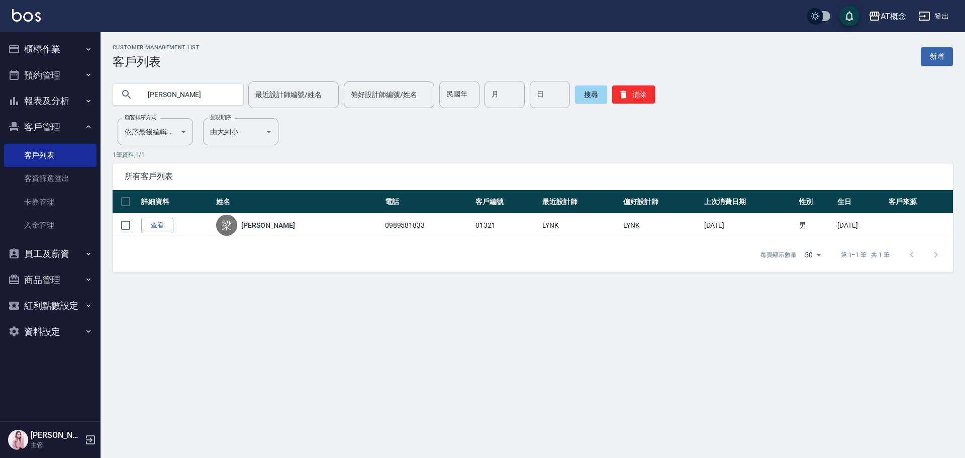
drag, startPoint x: 167, startPoint y: 95, endPoint x: 31, endPoint y: 95, distance: 135.7
click at [30, 96] on div "AT概念 登出 櫃檯作業 打帳單 帳單列表 現金收支登錄 高階收支登錄 材料自購登錄 每日結帳 排班表 現場電腦打卡 預約管理 預約管理 單日預約紀錄 單週預…" at bounding box center [482, 229] width 965 height 458
type input "[PERSON_NAME]"
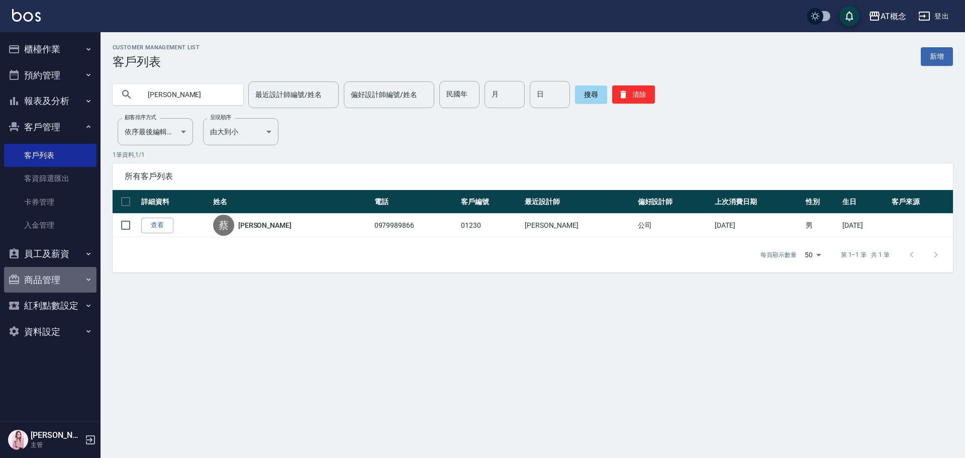
click at [39, 280] on button "商品管理" at bounding box center [50, 280] width 92 height 26
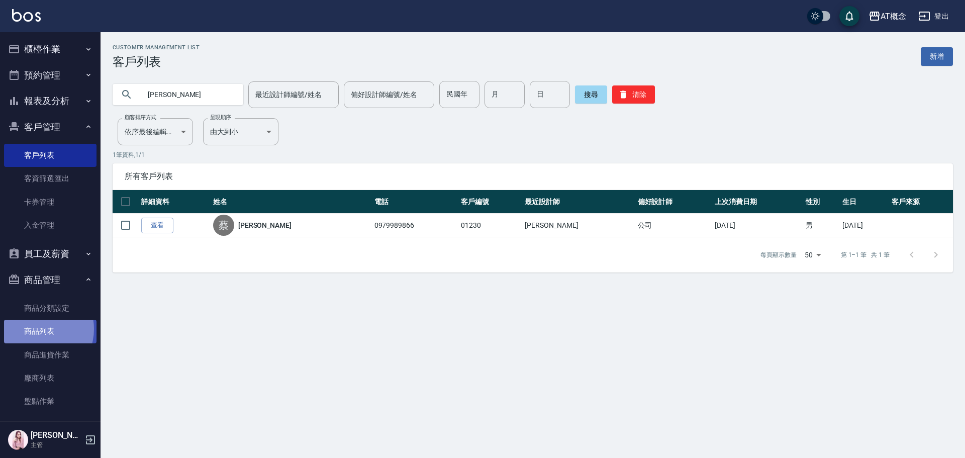
drag, startPoint x: 45, startPoint y: 298, endPoint x: 36, endPoint y: 329, distance: 32.1
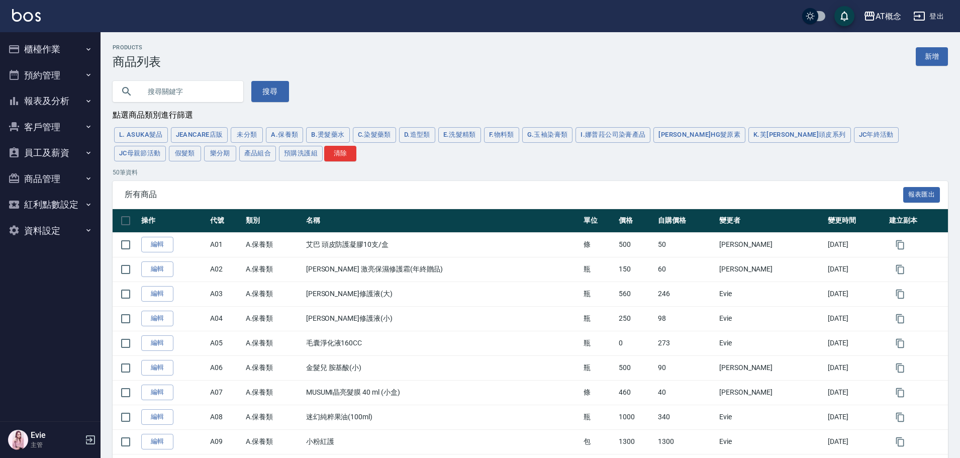
click at [171, 90] on input "text" at bounding box center [188, 91] width 95 height 27
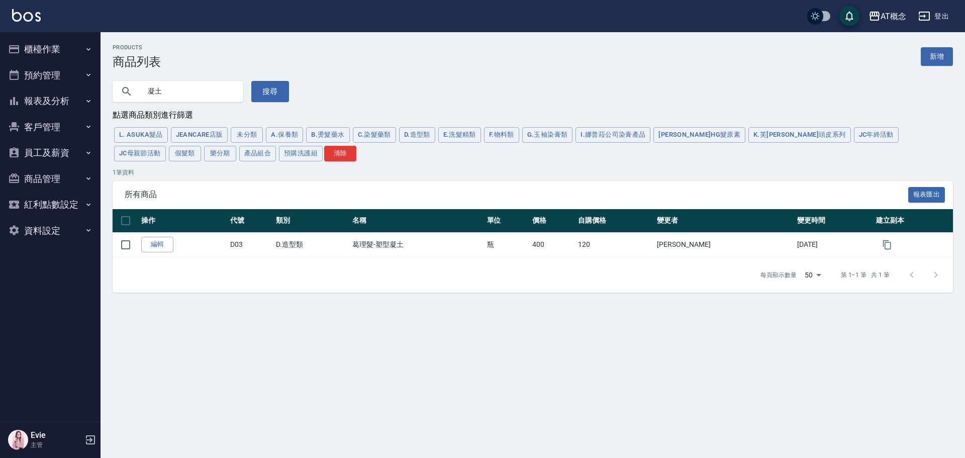
type input "凝"
type input "鞏"
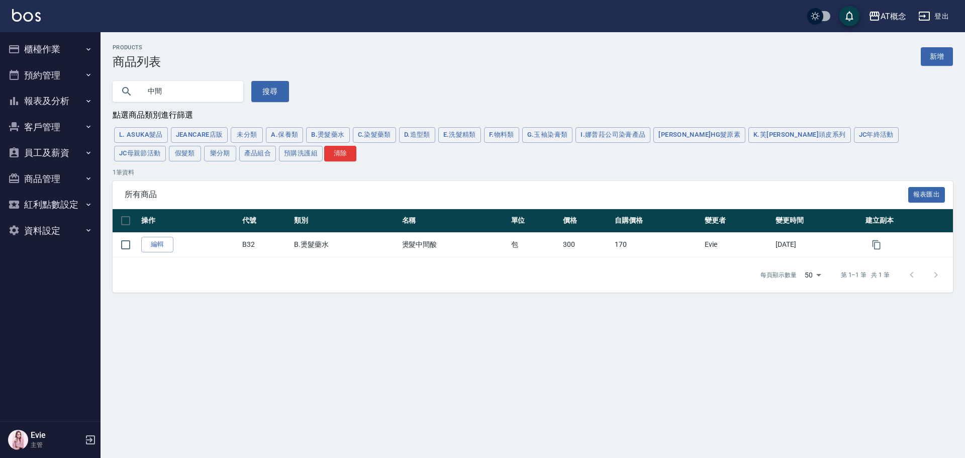
type input "中"
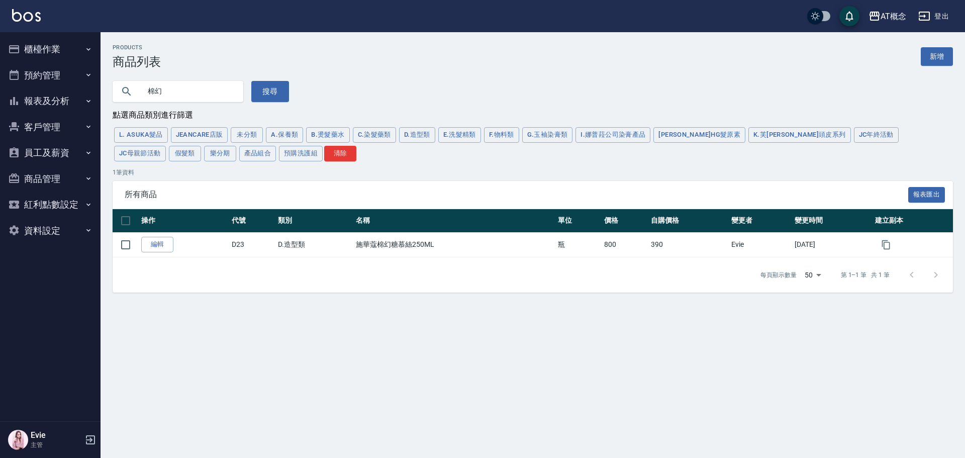
type input "棉"
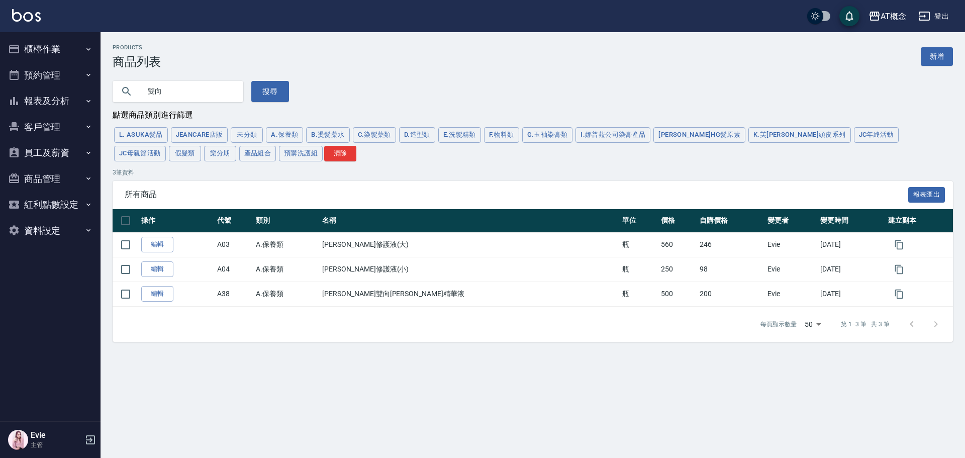
type input "雙"
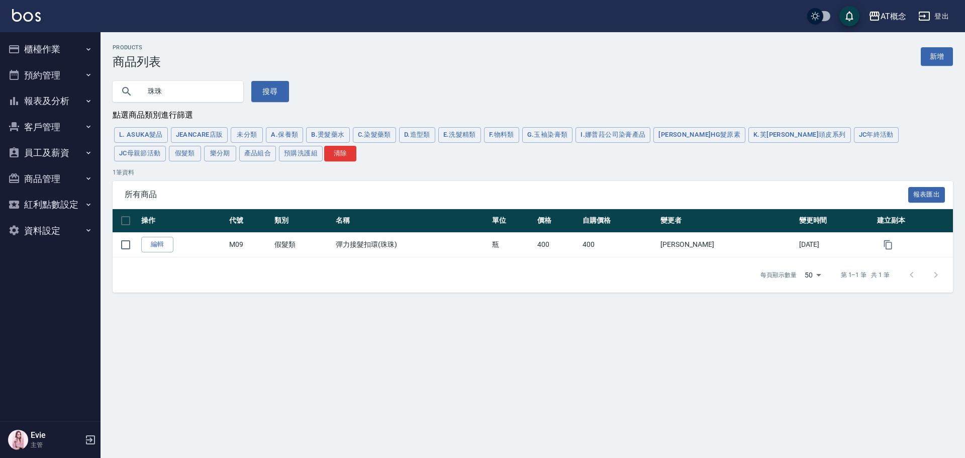
type input "珠"
type input "頭皮"
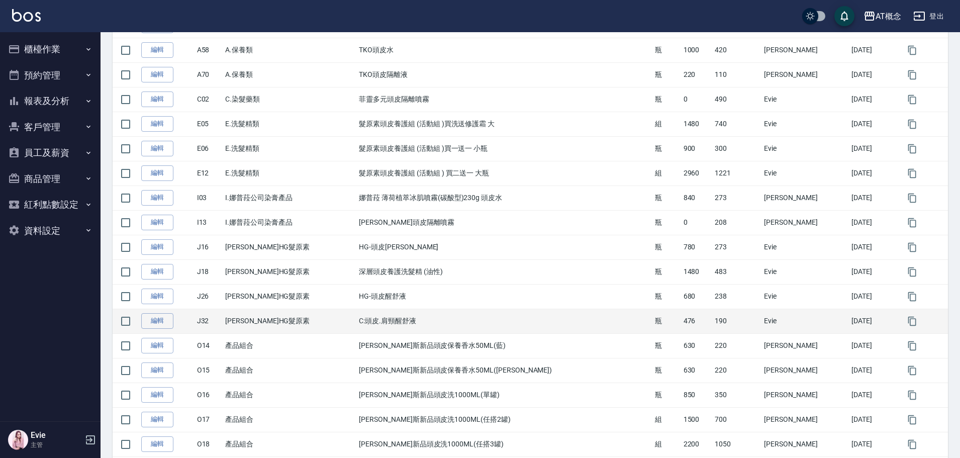
scroll to position [341, 0]
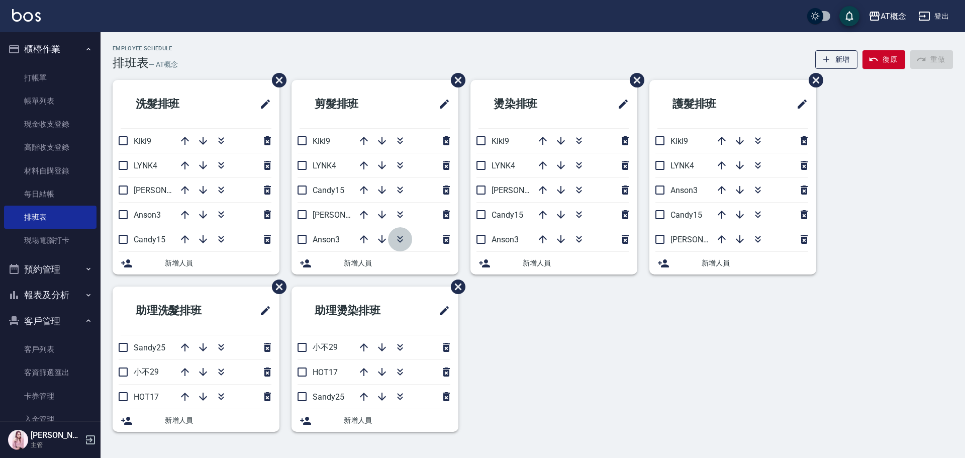
click at [404, 240] on icon "button" at bounding box center [400, 239] width 12 height 12
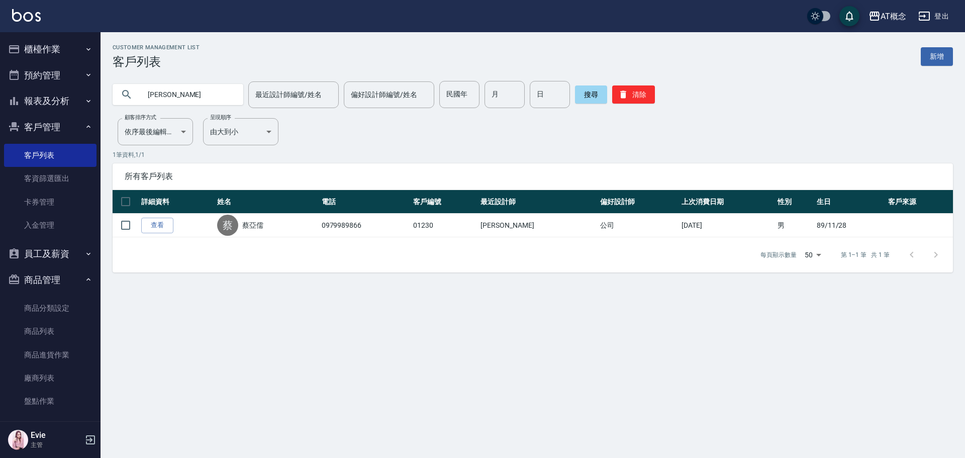
drag, startPoint x: 147, startPoint y: 84, endPoint x: 19, endPoint y: 50, distance: 133.0
click at [14, 54] on div "AT概念 登出 櫃檯作業 打帳單 帳單列表 現金收支登錄 高階收支登錄 材料自購登錄 每日結帳 排班表 現場電腦打卡 預約管理 預約管理 單日預約紀錄 單週預…" at bounding box center [482, 229] width 965 height 458
type input "04651"
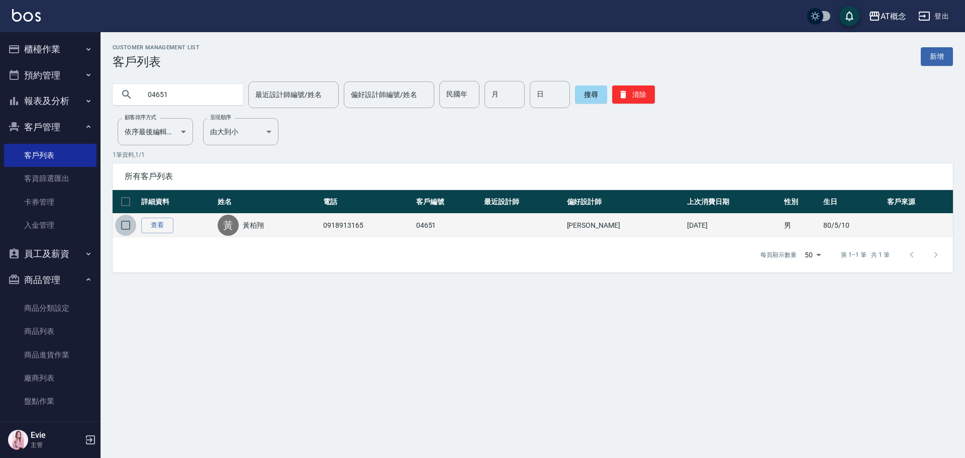
click at [126, 226] on input "checkbox" at bounding box center [125, 225] width 21 height 21
checkbox input "true"
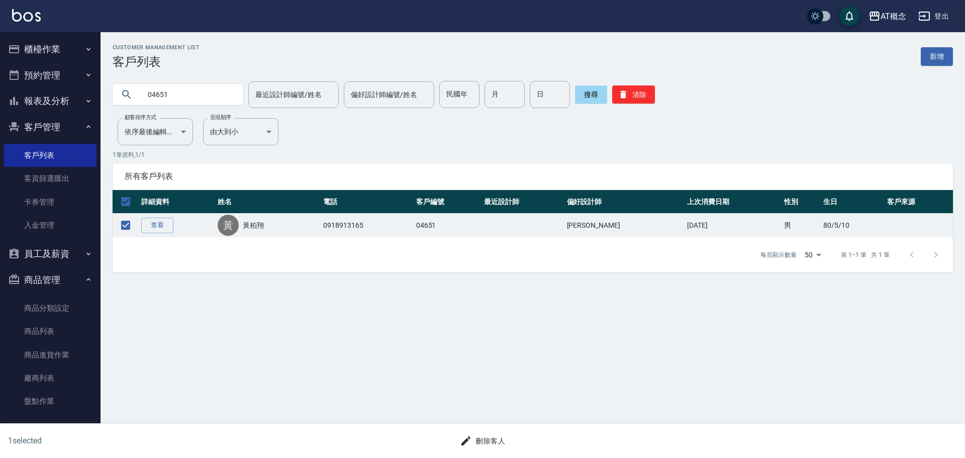
click at [491, 438] on button "刪除客人" at bounding box center [482, 441] width 53 height 19
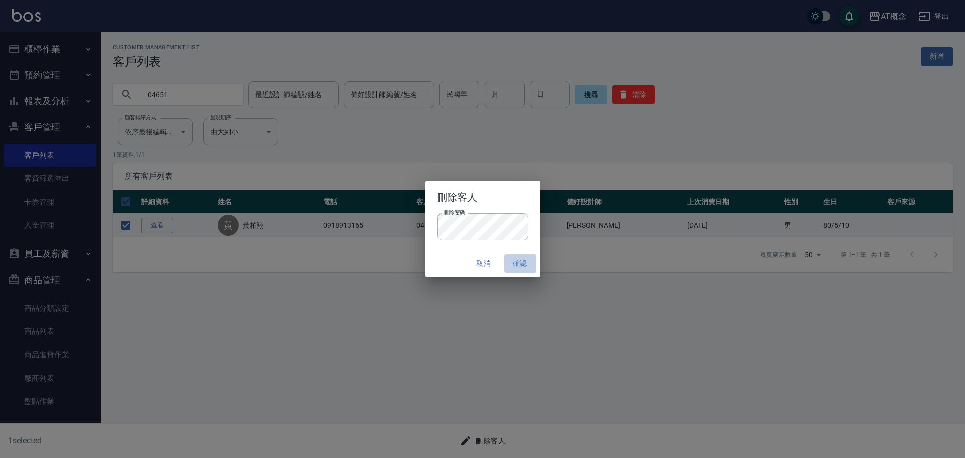
click at [525, 264] on button "確認" at bounding box center [520, 263] width 32 height 19
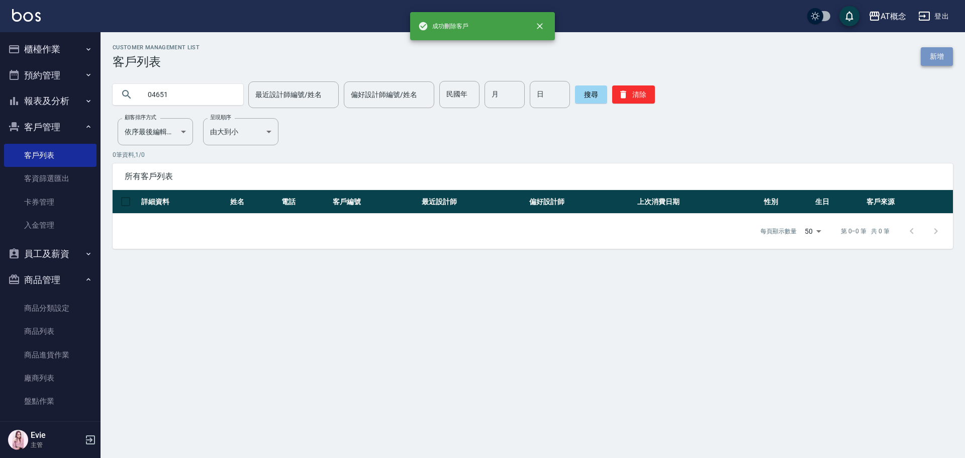
click at [936, 53] on link "新增" at bounding box center [937, 56] width 32 height 19
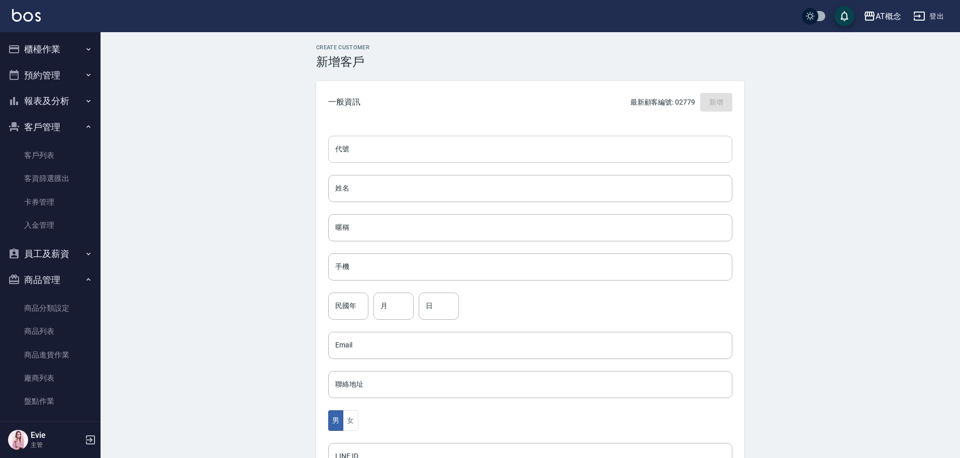
click at [410, 151] on input "代號" at bounding box center [530, 149] width 404 height 27
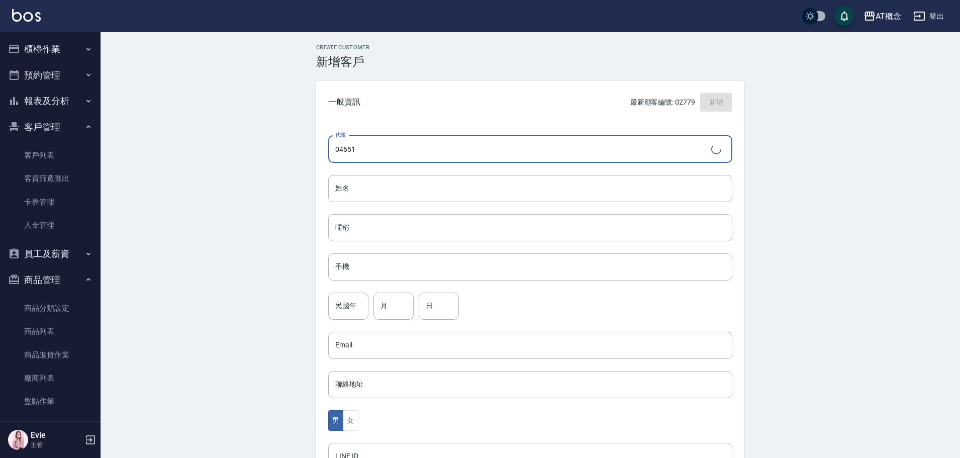
type input "04651"
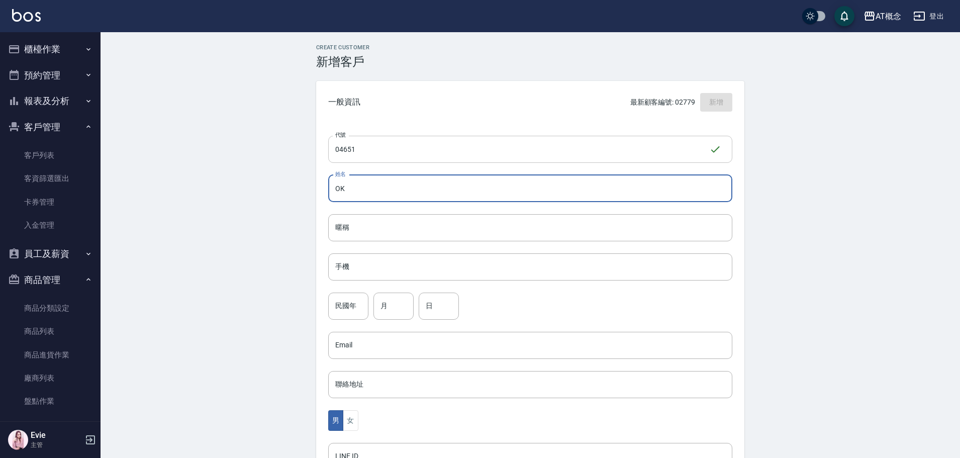
type input "O"
type input "[PERSON_NAME]"
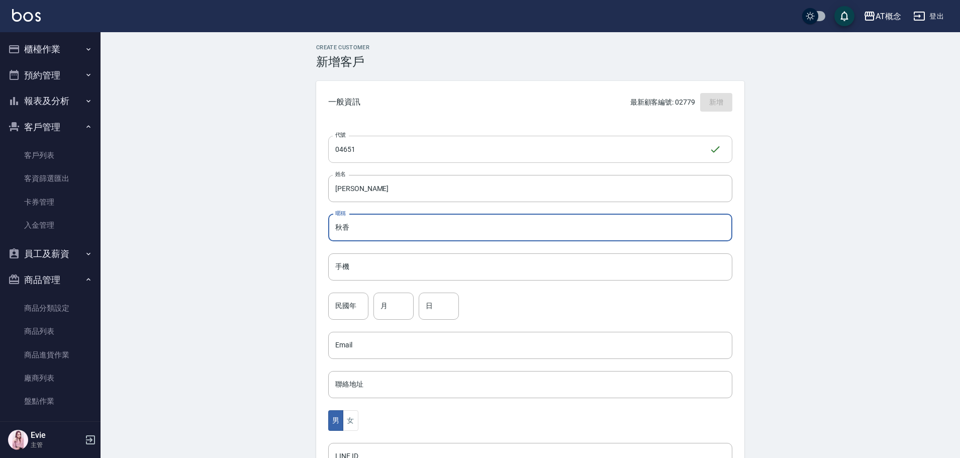
type input "秋香"
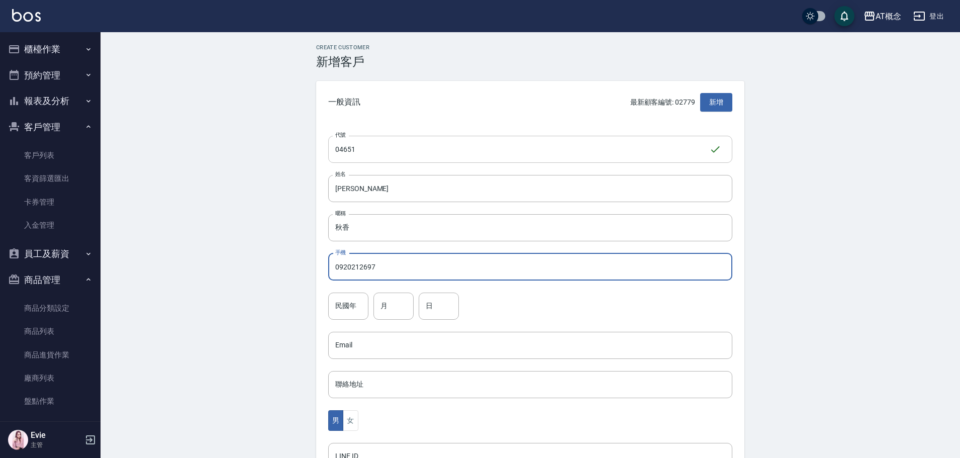
type input "0920212697"
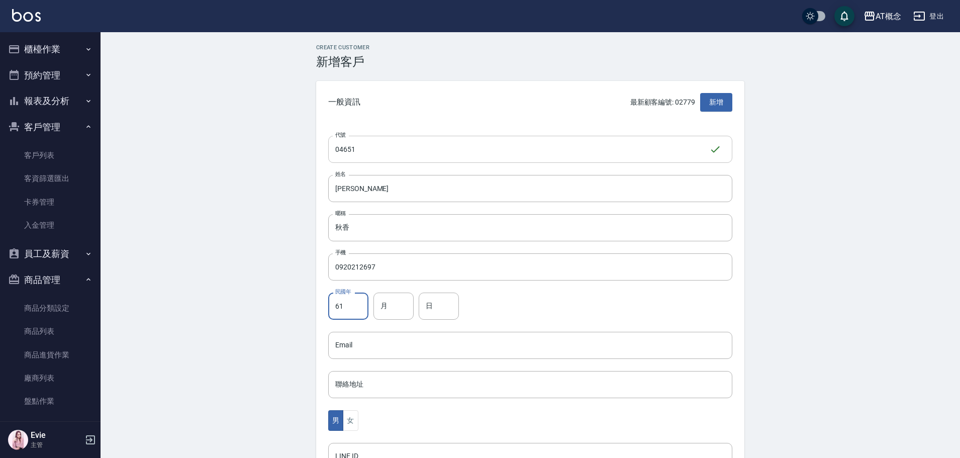
type input "61"
type input "12"
type input "7"
click at [347, 418] on button "女" at bounding box center [350, 420] width 15 height 21
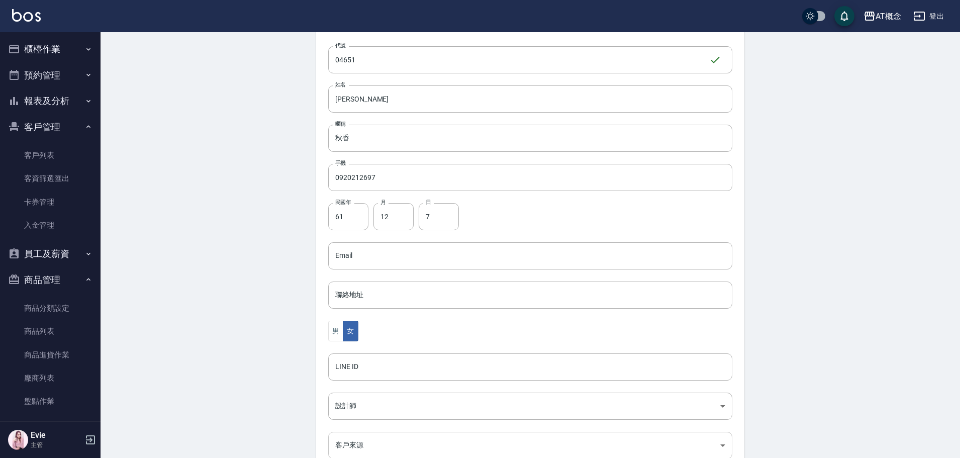
scroll to position [197, 0]
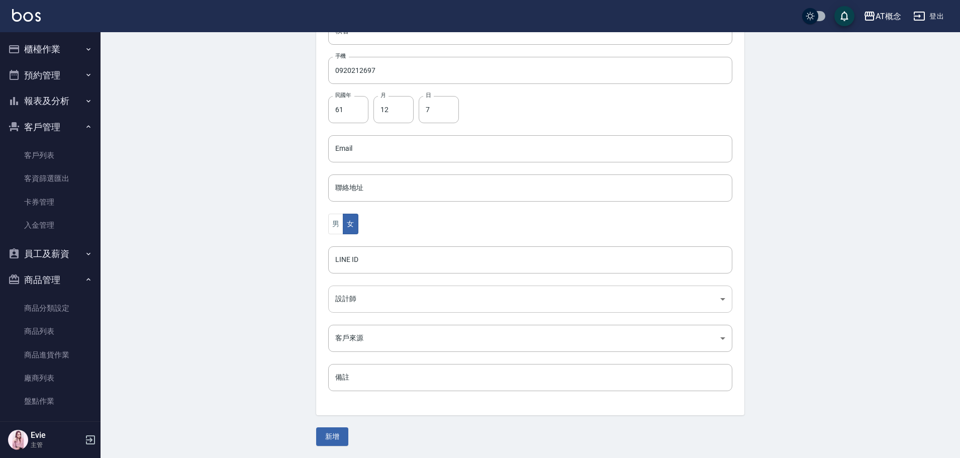
click at [348, 301] on body "AT概念 登出 櫃檯作業 打帳單 帳單列表 現金收支登錄 高階收支登錄 材料自購登錄 每日結帳 排班表 現場電腦打卡 預約管理 預約管理 單日預約紀錄 單週預…" at bounding box center [480, 130] width 960 height 654
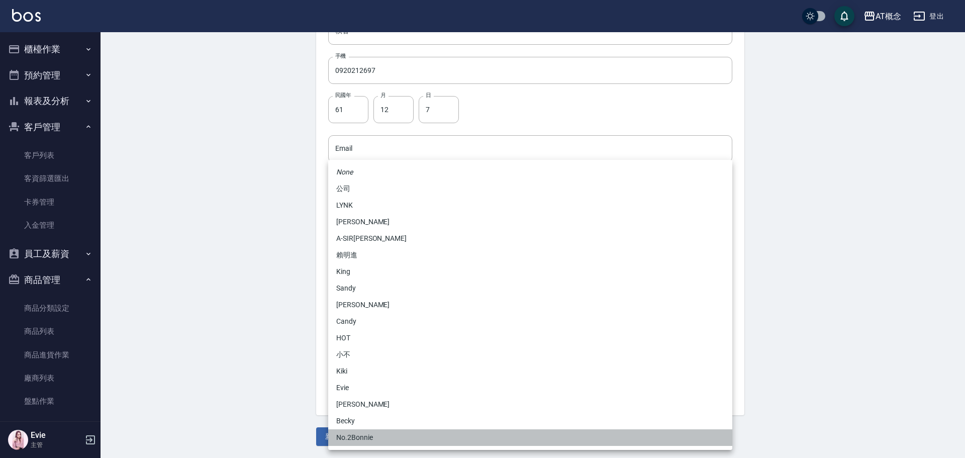
click at [361, 441] on li "No.2Bonnie" at bounding box center [530, 437] width 404 height 17
type input "20abcae0-810e-448a-b26a-bcbab897de4d"
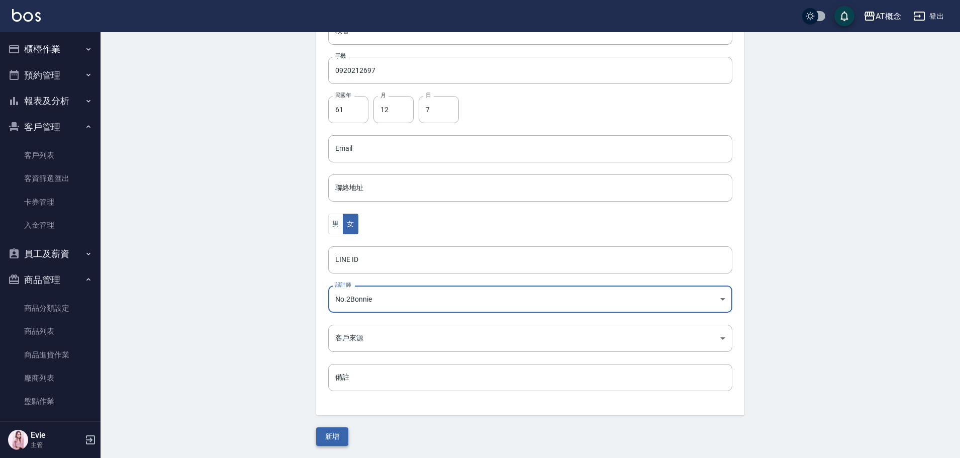
click at [327, 437] on button "新增" at bounding box center [332, 436] width 32 height 19
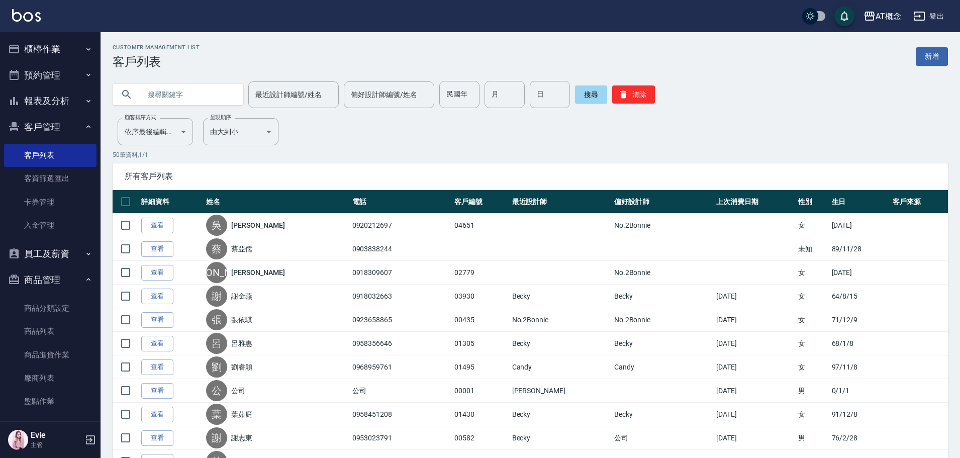
drag, startPoint x: 211, startPoint y: 83, endPoint x: 202, endPoint y: 72, distance: 14.0
click at [206, 77] on div "最近設計師編號/姓名 最近設計師編號/姓名 偏好設計師編號/姓名 偏好設計師編號/姓名 民國年 民國年 月 月 日 日 搜尋 清除" at bounding box center [524, 88] width 847 height 39
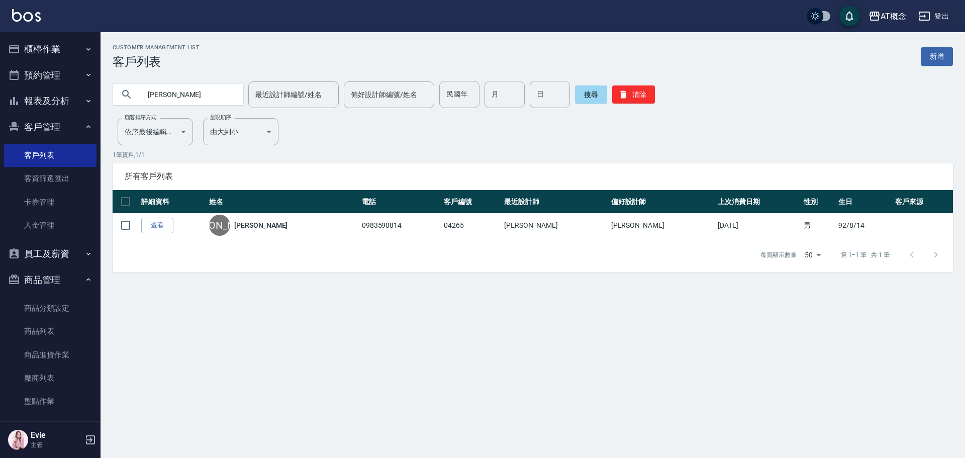
type input "[PERSON_NAME]"
